Goal: Find specific page/section: Find specific page/section

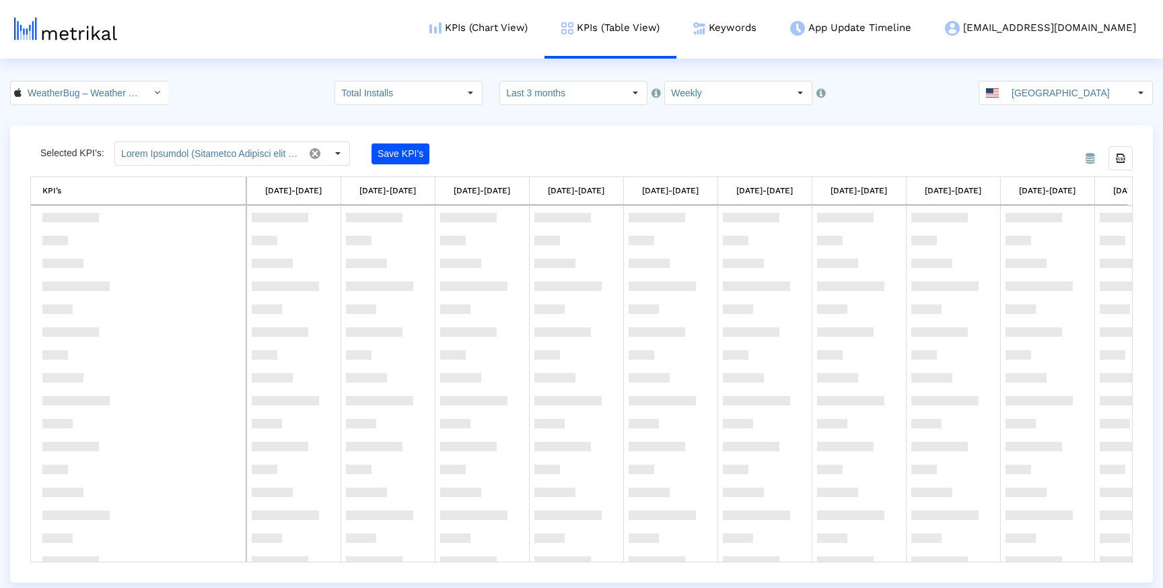
scroll to position [1623, 0]
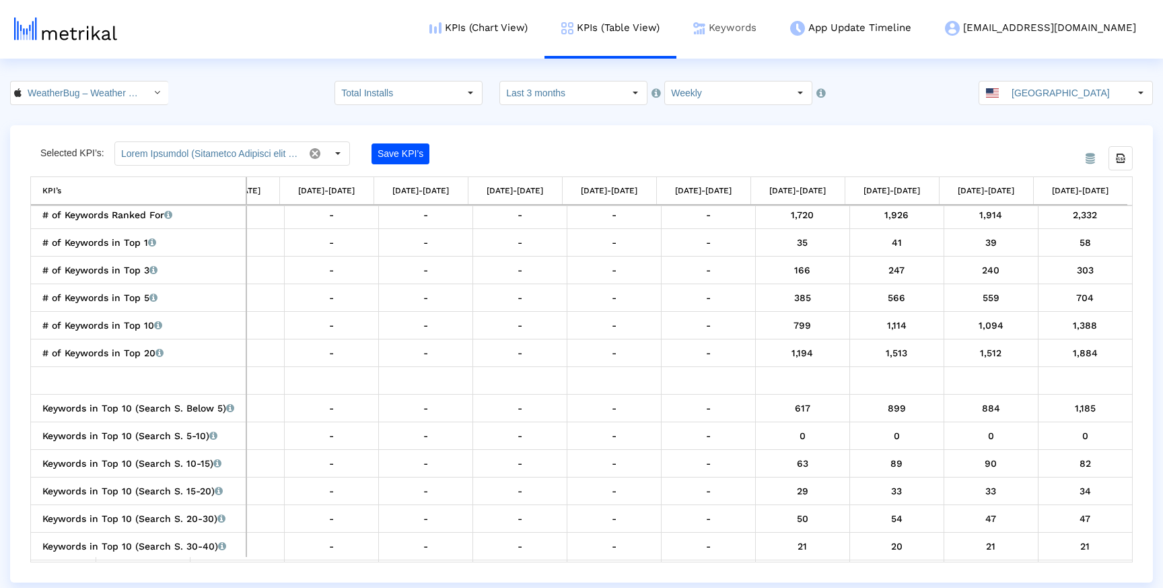
click at [760, 15] on link "Keywords" at bounding box center [724, 28] width 97 height 56
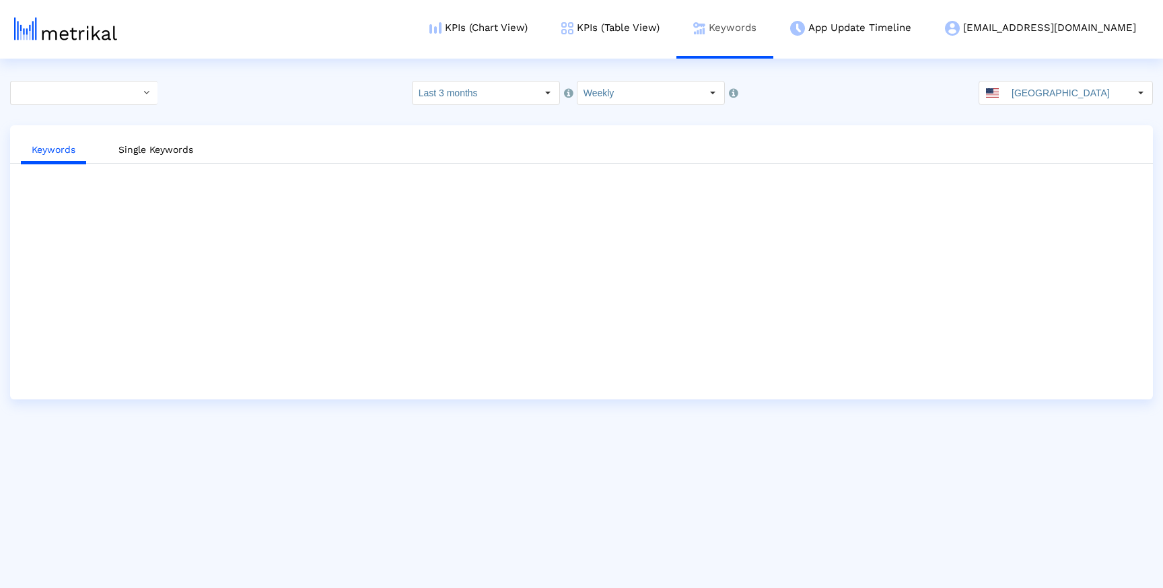
click at [773, 28] on link "Keywords" at bounding box center [724, 28] width 97 height 56
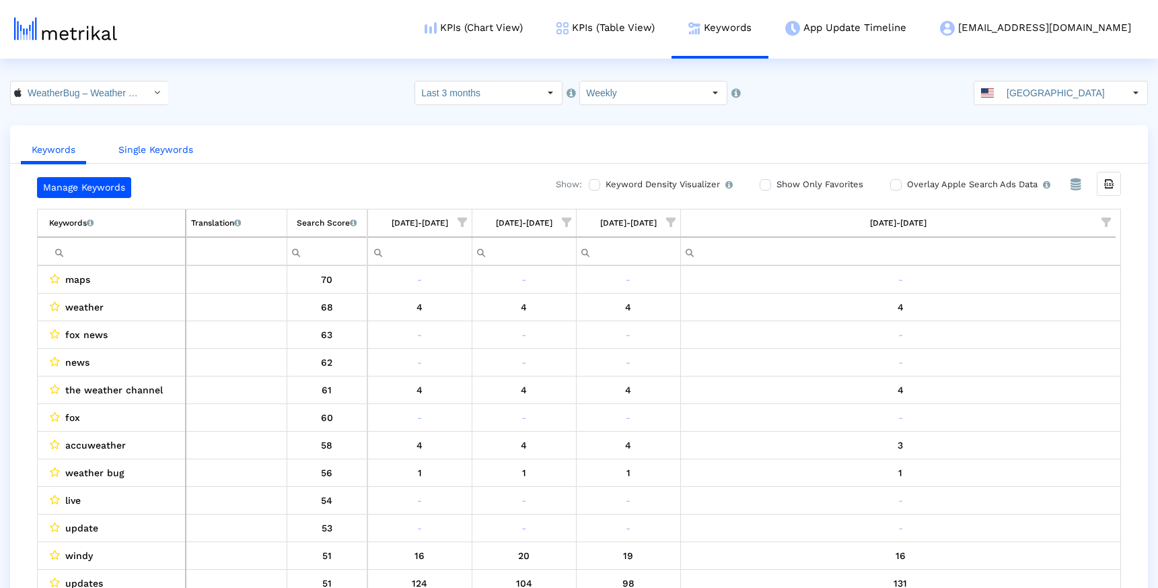
click at [176, 155] on link "Single Keywords" at bounding box center [156, 149] width 96 height 25
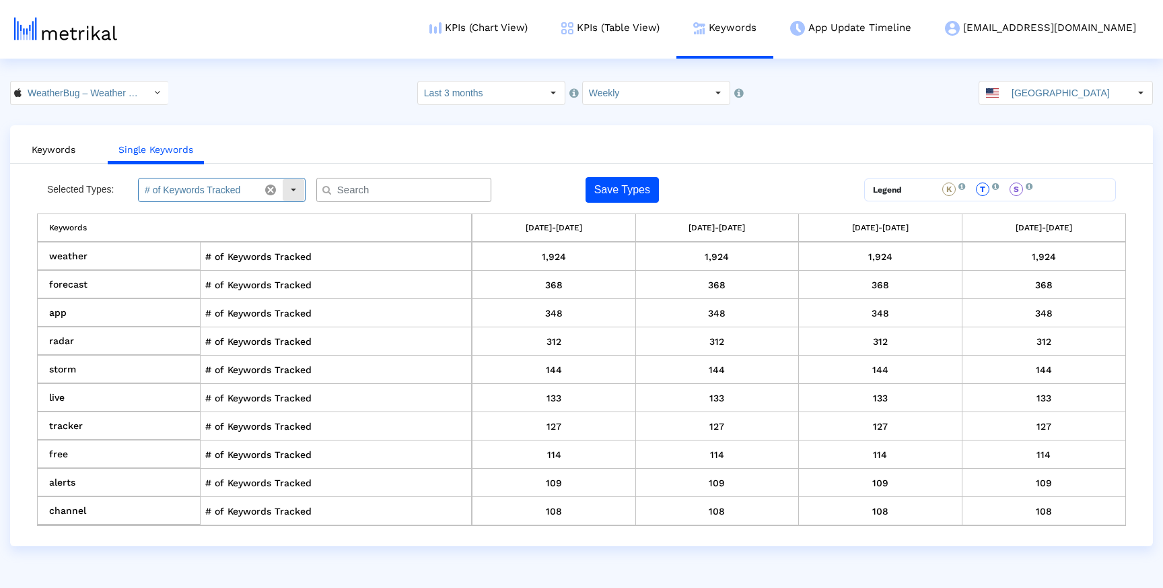
click at [297, 191] on div "Select" at bounding box center [294, 190] width 22 height 22
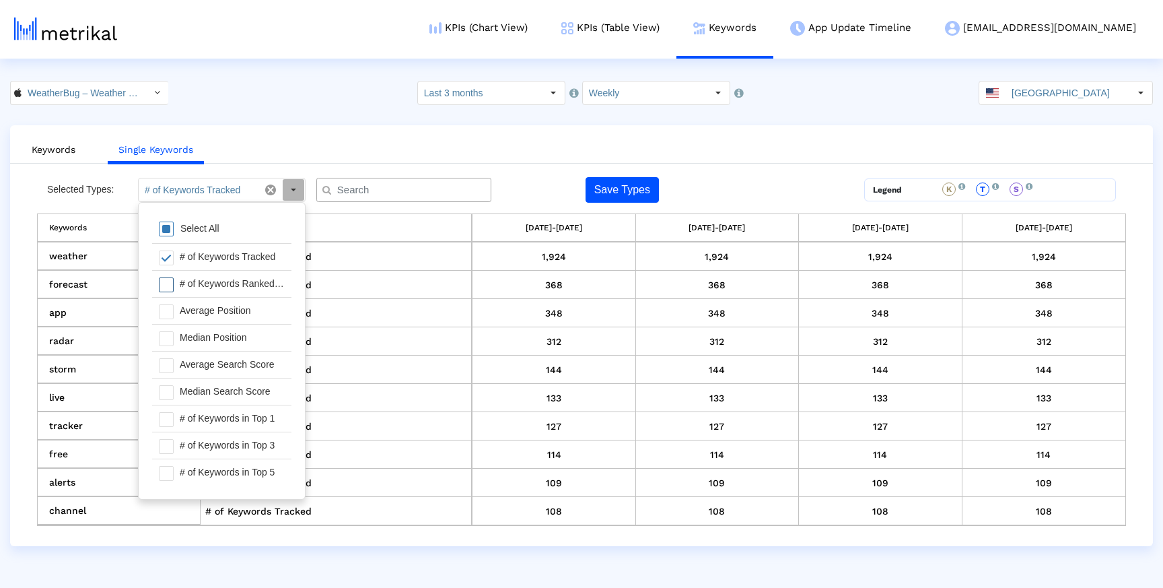
click at [165, 287] on span at bounding box center [166, 284] width 15 height 15
type input "# of Keywords Tracked, # of Keywords Ranked For"
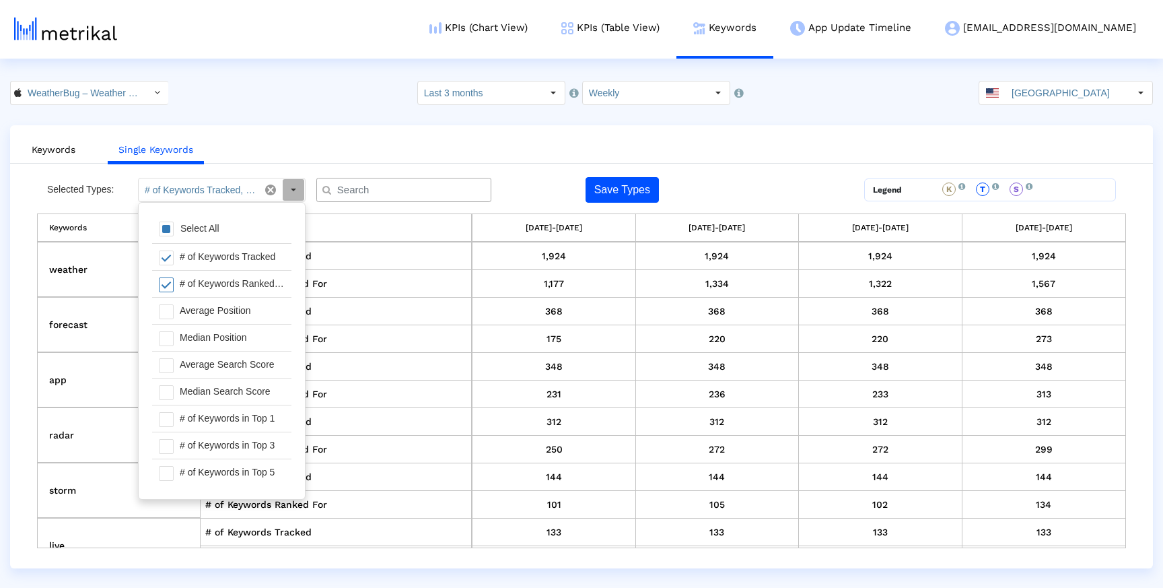
click at [324, 127] on div "Keywords Single Keywords Selected Types: # of Keywords Tracked, # of Keywords R…" at bounding box center [581, 346] width 1143 height 443
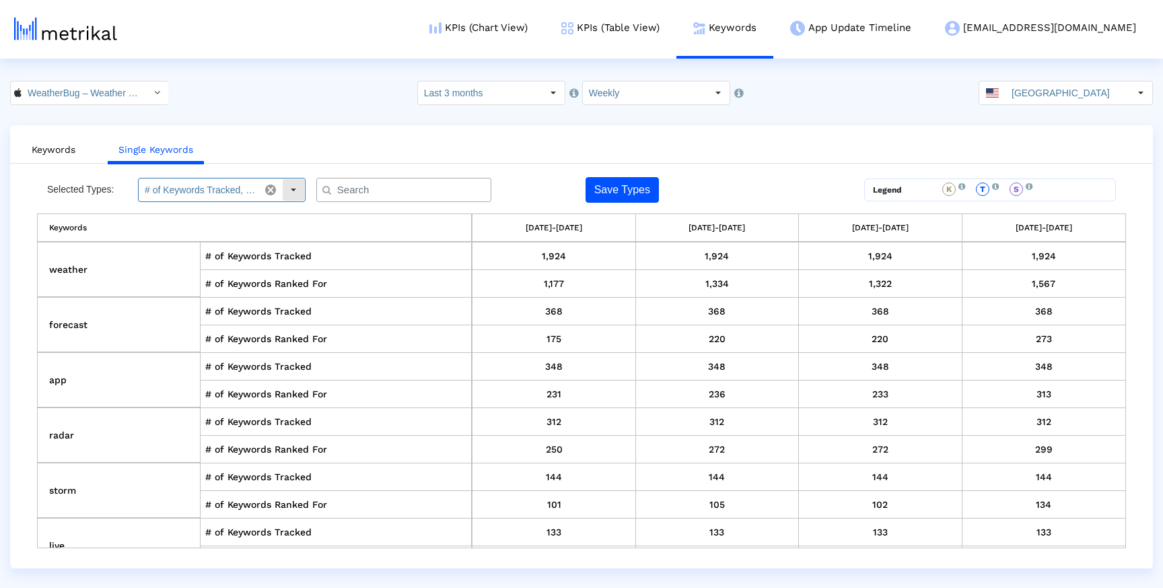
click at [293, 189] on div "Select" at bounding box center [294, 190] width 22 height 22
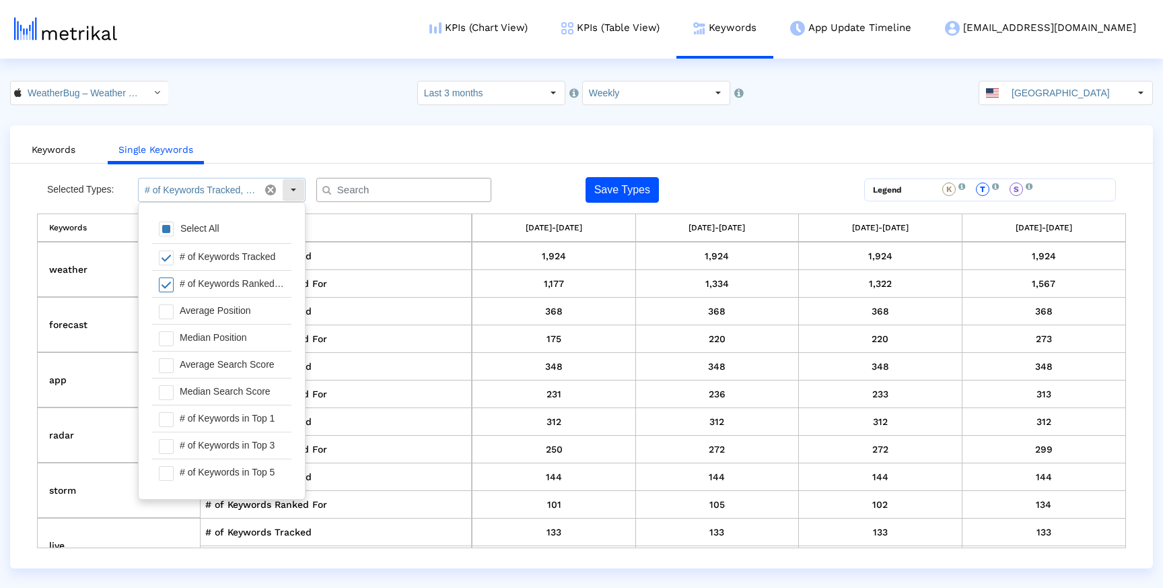
click at [314, 150] on ul "Keywords Single Keywords" at bounding box center [581, 148] width 1143 height 32
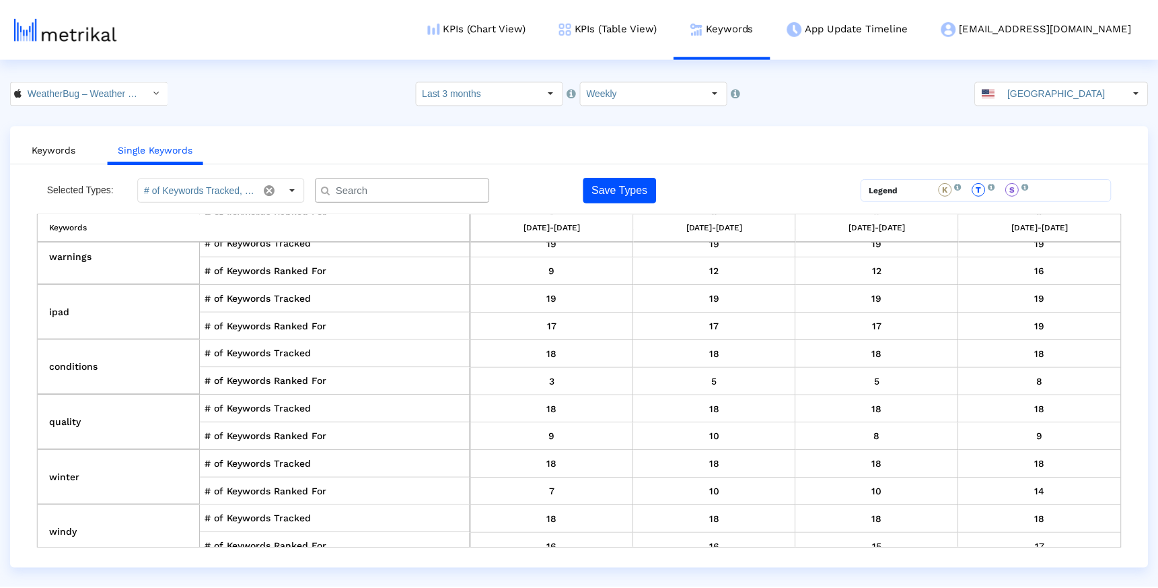
scroll to position [2968, 0]
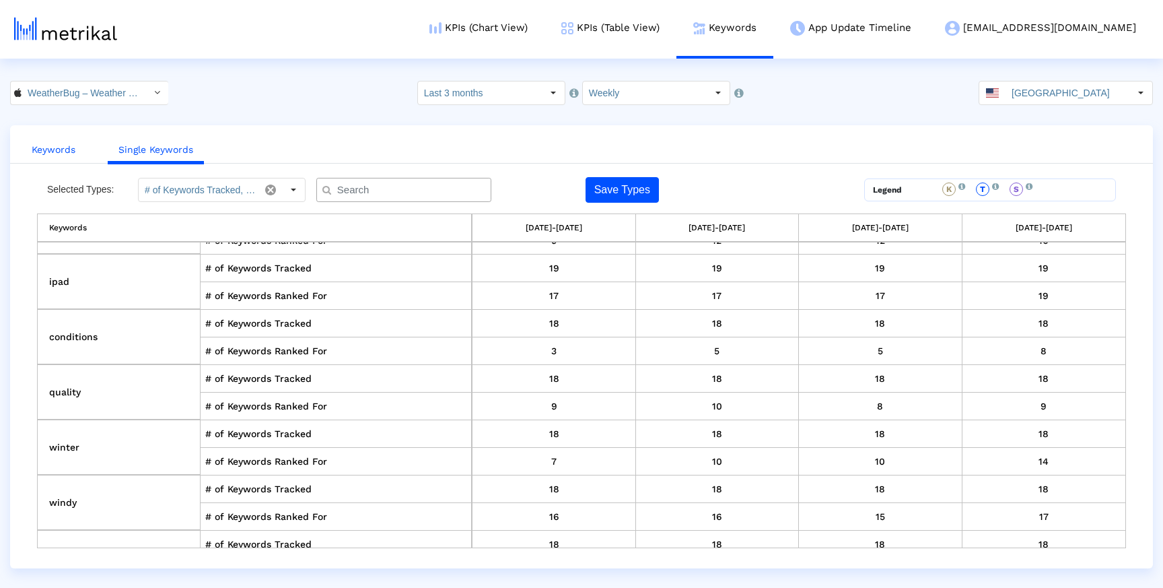
click at [83, 153] on link "Keywords" at bounding box center [53, 149] width 65 height 25
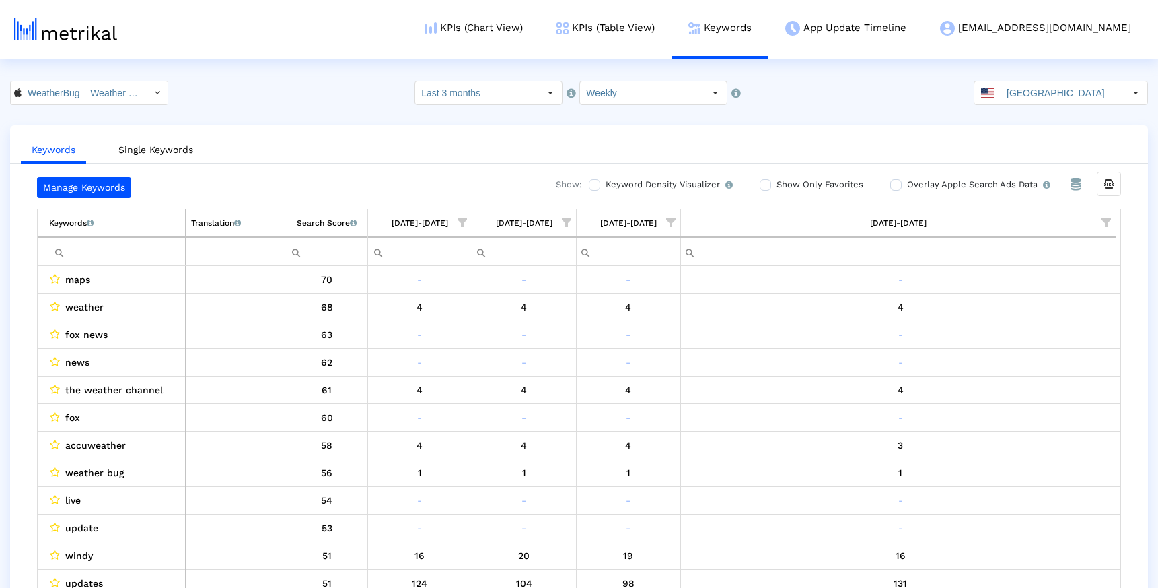
click at [155, 247] on input "Filter cell" at bounding box center [117, 251] width 136 height 22
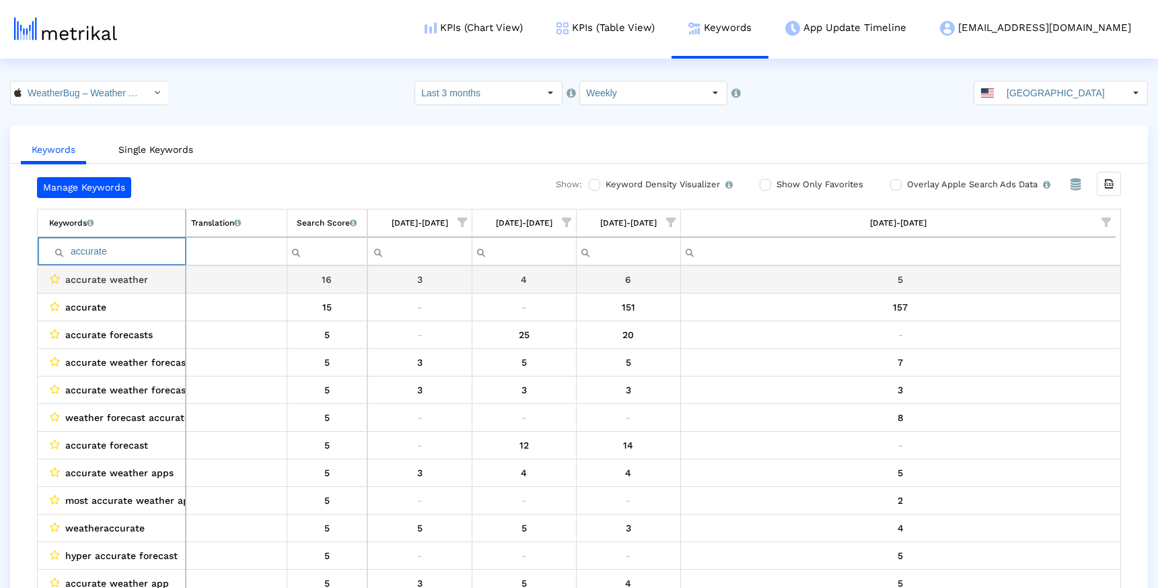
scroll to position [27, 0]
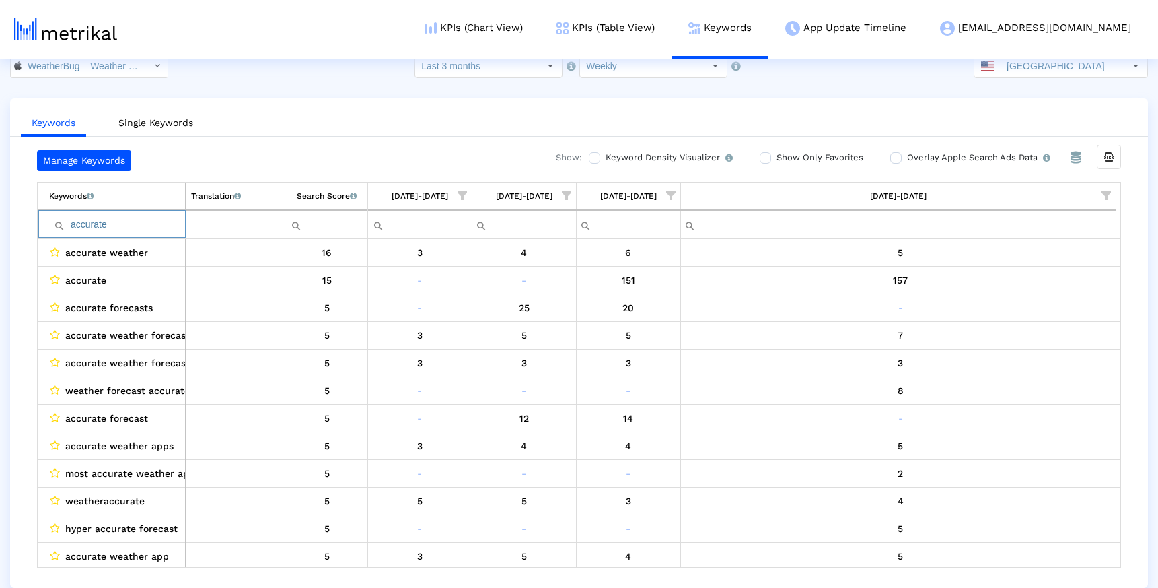
click at [127, 223] on input "accurate" at bounding box center [117, 224] width 136 height 22
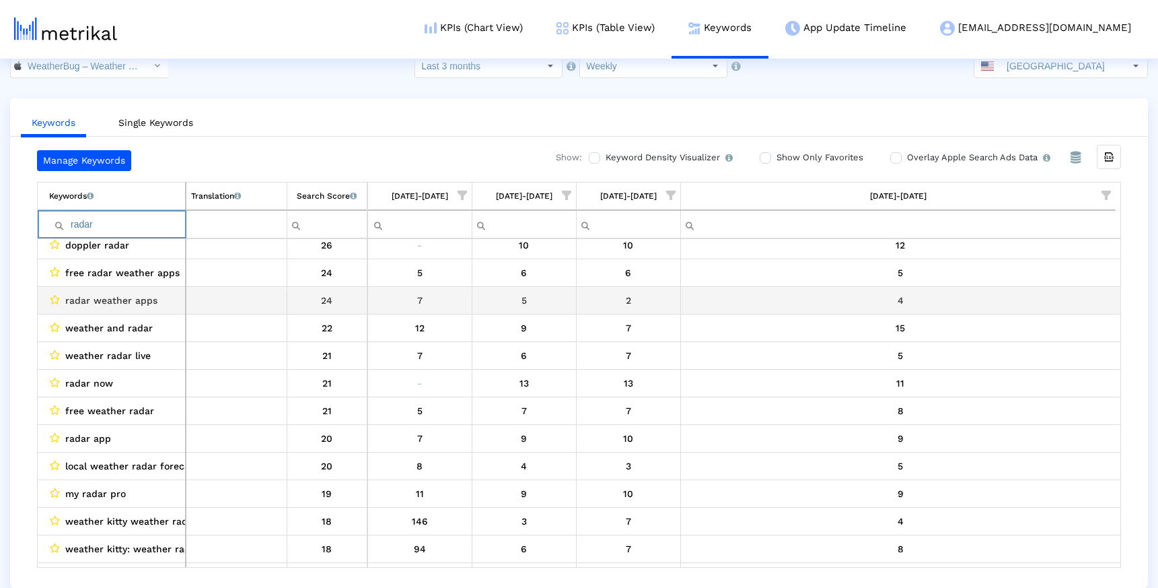
scroll to position [565, 0]
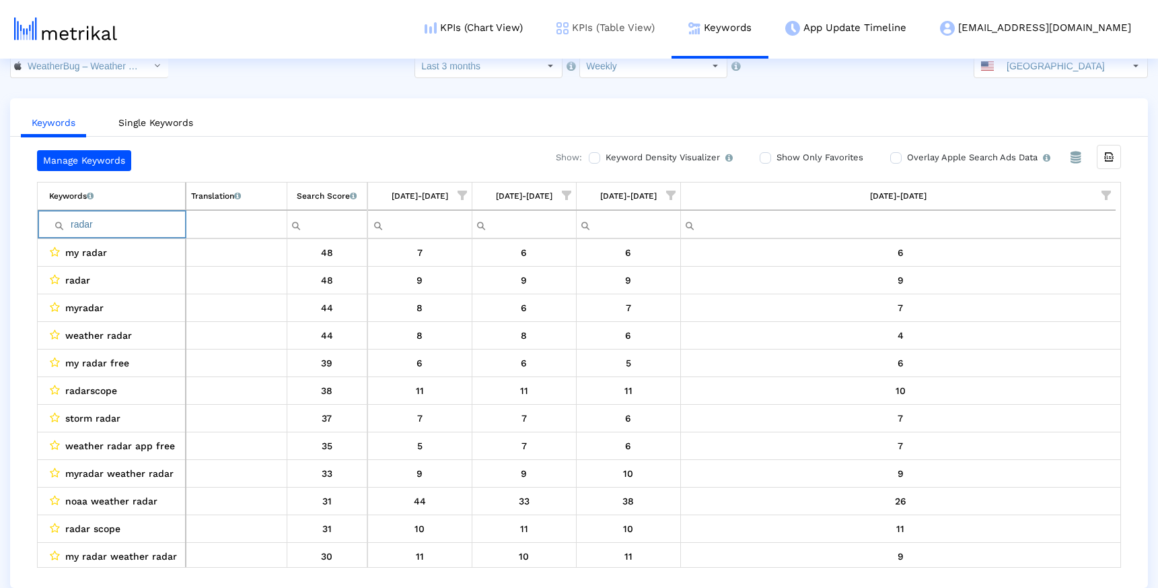
type input "radar"
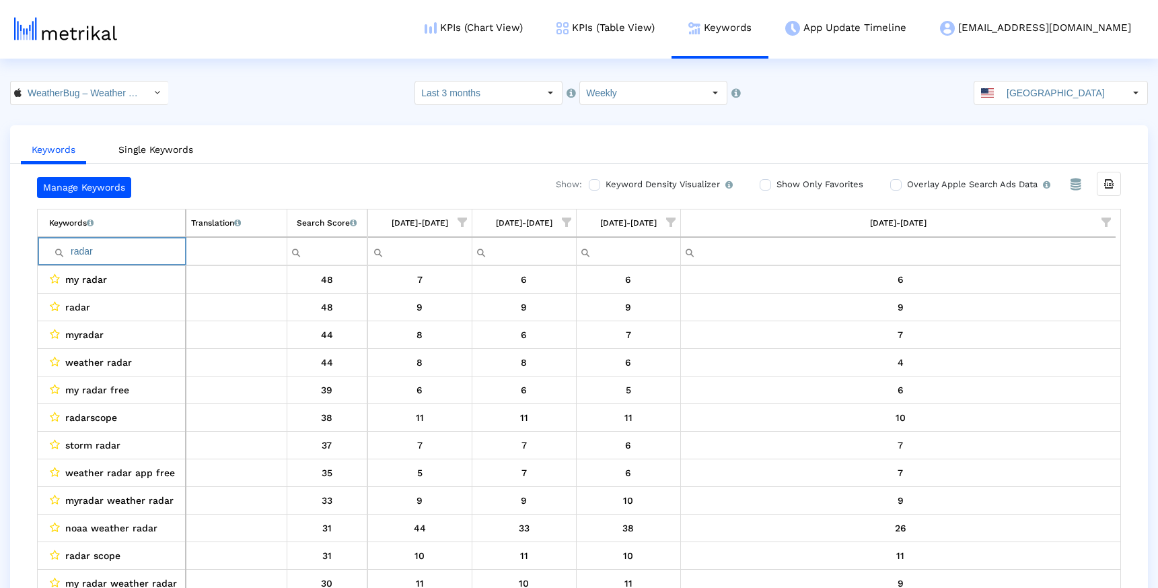
click at [284, 155] on ul "Keywords Single Keywords" at bounding box center [579, 148] width 1138 height 32
